Goal: Task Accomplishment & Management: Manage account settings

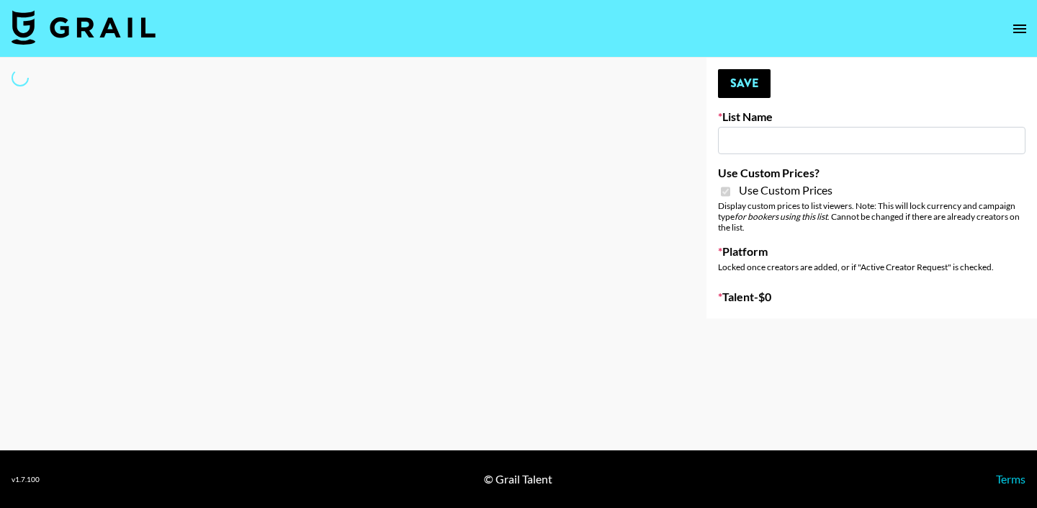
type input "Flimeal + Liveling"
checkbox input "true"
select select "Brand"
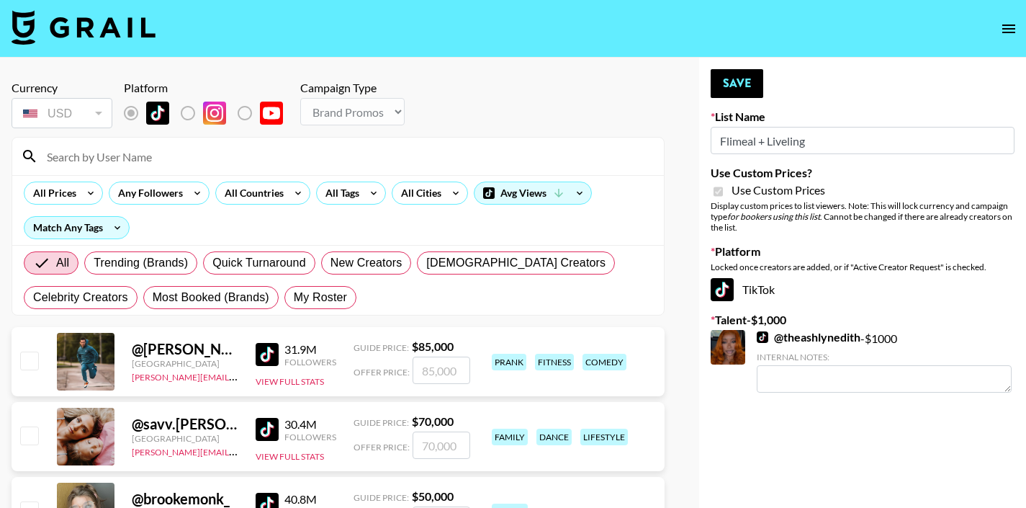
click at [221, 162] on input at bounding box center [346, 156] width 617 height 23
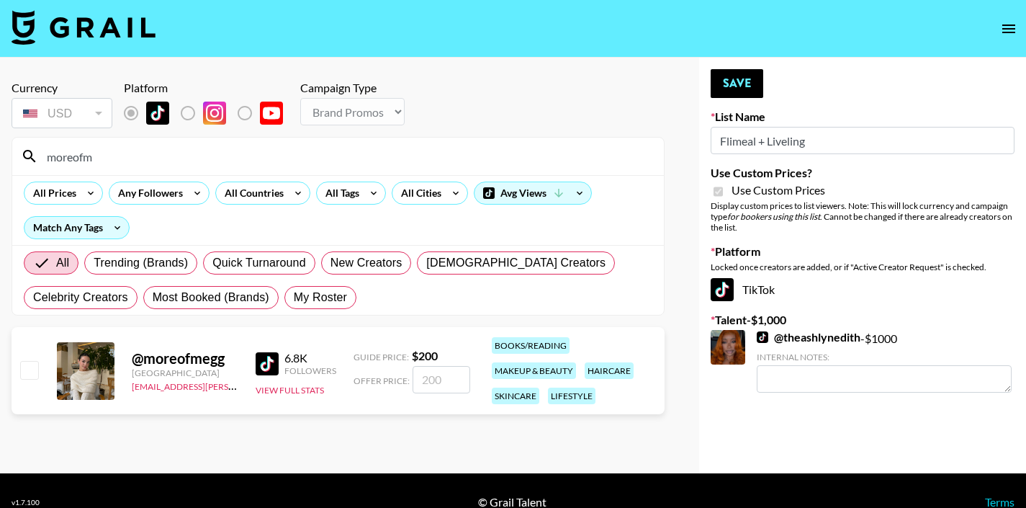
type input "moreofm"
click at [27, 377] on input "checkbox" at bounding box center [28, 369] width 17 height 17
checkbox input "true"
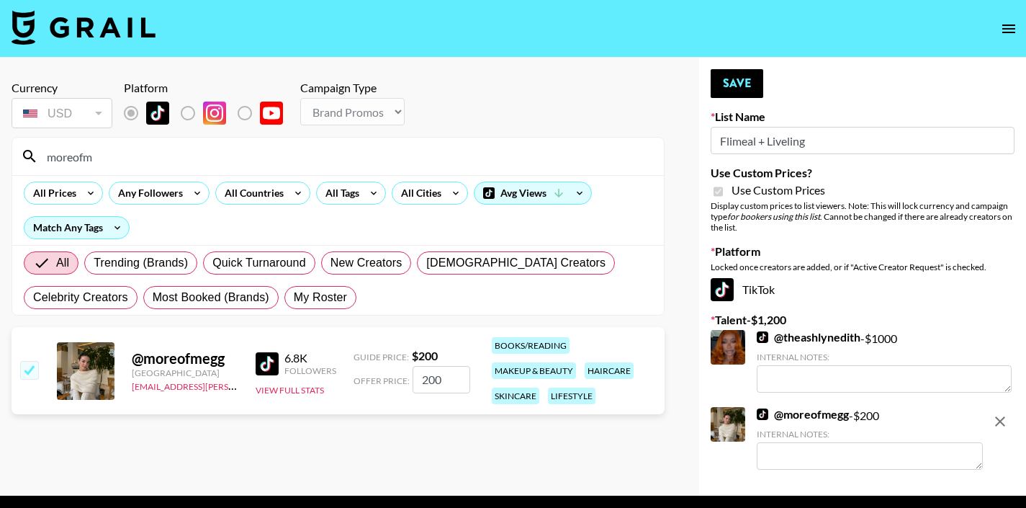
click at [449, 377] on input "200" at bounding box center [442, 379] width 58 height 27
type input "300"
click at [899, 94] on div "Your changes have been saved! Save List Name Flimeal + Liveling Use Custom Pric…" at bounding box center [862, 277] width 327 height 438
click at [757, 87] on button "Save" at bounding box center [737, 83] width 53 height 29
